Goal: Task Accomplishment & Management: Complete application form

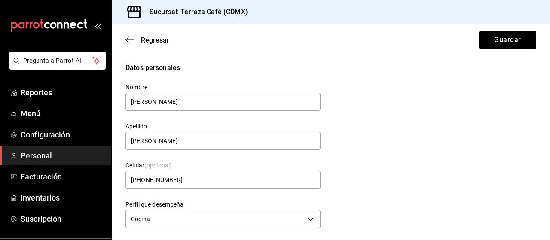
scroll to position [273, 0]
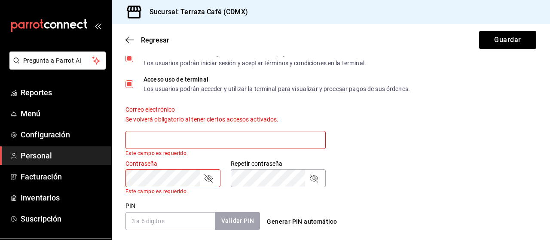
click at [250, 138] on input "text" at bounding box center [225, 140] width 200 height 18
click at [240, 140] on input "text" at bounding box center [225, 140] width 200 height 18
paste input "[EMAIL_ADDRESS][DOMAIN_NAME]"
type input "b"
type input "B"
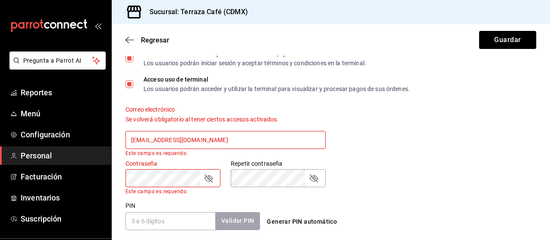
type input "[EMAIL_ADDRESS][DOMAIN_NAME]"
click at [479, 31] on button "Guardar" at bounding box center [507, 40] width 57 height 18
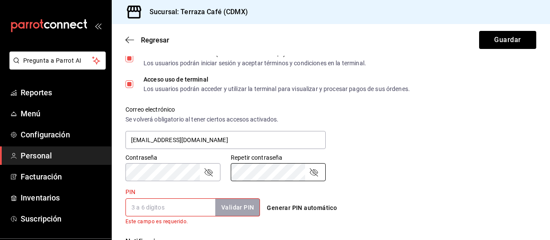
click at [177, 209] on input "PIN" at bounding box center [170, 207] width 90 height 18
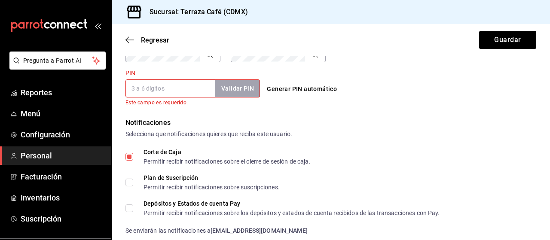
scroll to position [402, 0]
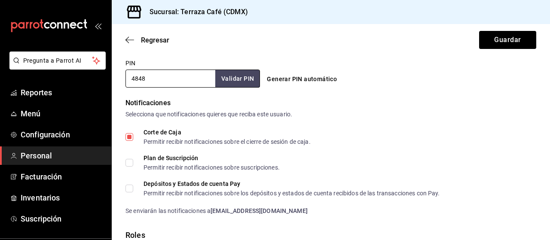
type input "4848"
click at [232, 75] on button "Validar PIN" at bounding box center [237, 79] width 46 height 18
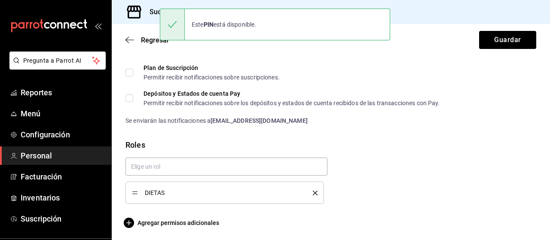
scroll to position [493, 0]
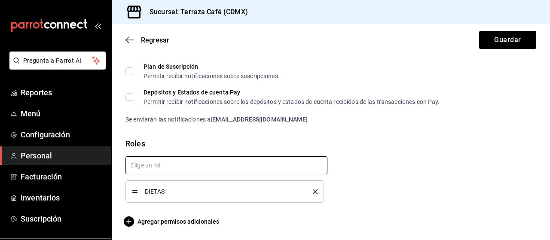
click at [173, 164] on input "text" at bounding box center [226, 165] width 202 height 18
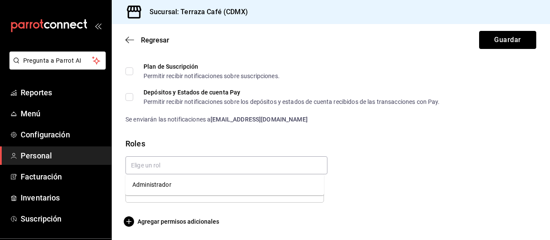
click at [493, 45] on button "Guardar" at bounding box center [507, 40] width 57 height 18
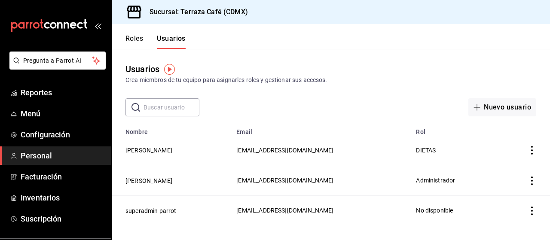
click at [497, 109] on button "Nuevo usuario" at bounding box center [502, 107] width 68 height 18
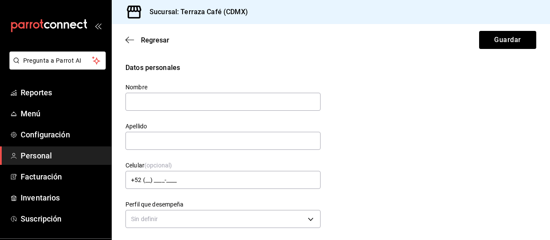
click at [184, 103] on input "text" at bounding box center [222, 102] width 195 height 18
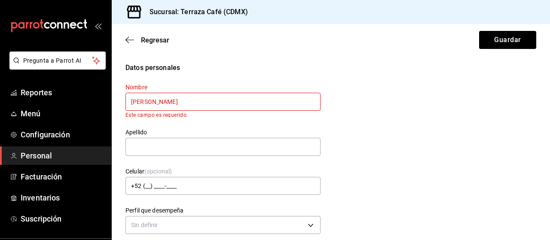
type input "[PERSON_NAME]"
